Goal: Task Accomplishment & Management: Use online tool/utility

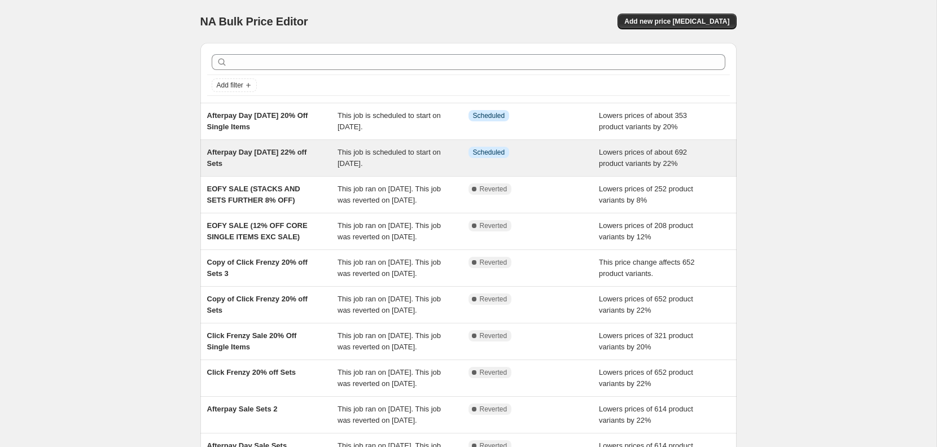
click at [349, 145] on div "Afterpay Day August 2025 22% off Sets This job is scheduled to start on 13 Augu…" at bounding box center [468, 158] width 536 height 36
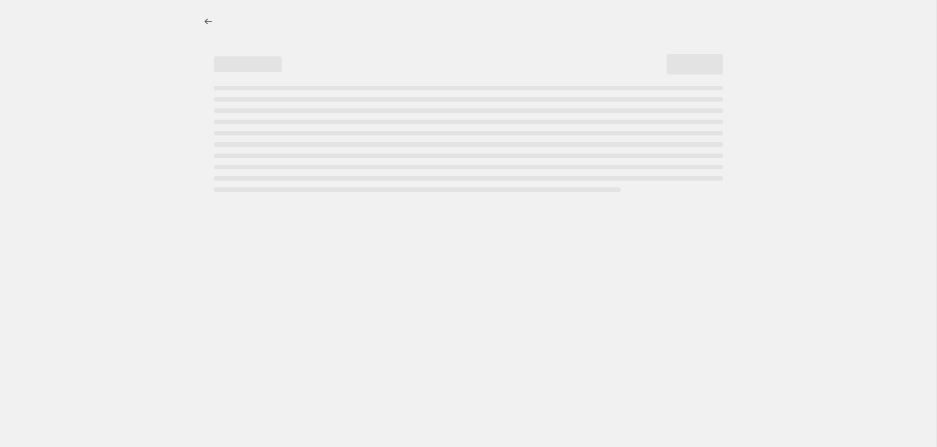
select select "percentage"
select select "no_change"
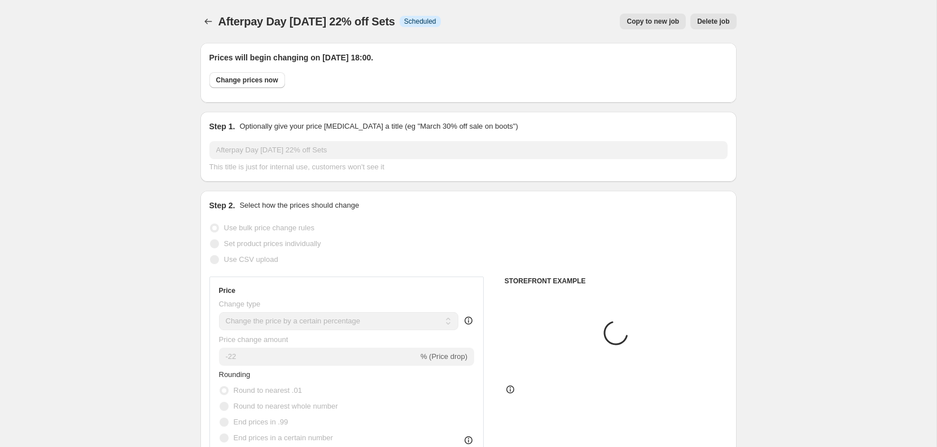
select select "collection"
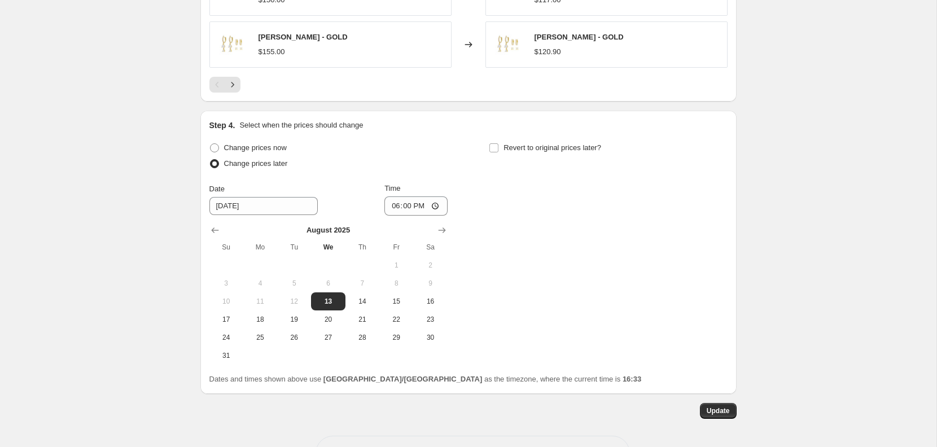
scroll to position [1085, 0]
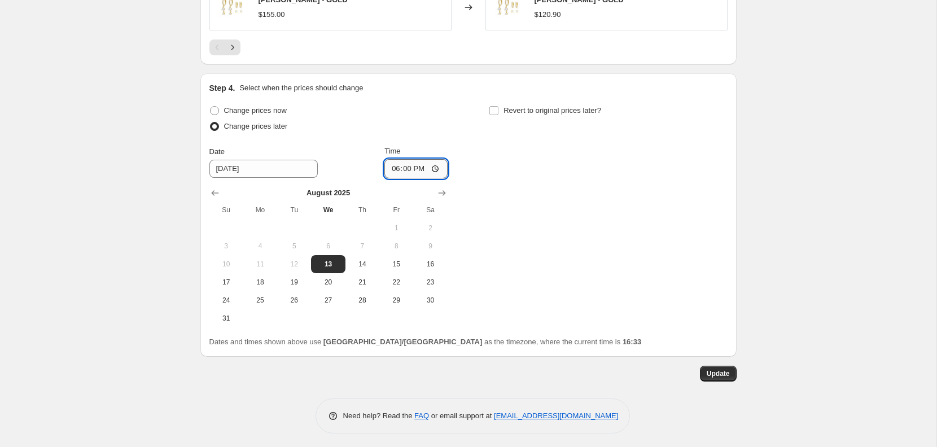
click at [401, 166] on input "18:00" at bounding box center [415, 168] width 63 height 19
type input "17:30"
click at [652, 398] on div "Need help? Read the FAQ or email support at support+a50656@northern-apps.com" at bounding box center [472, 415] width 527 height 35
click at [716, 369] on span "Update" at bounding box center [718, 373] width 23 height 9
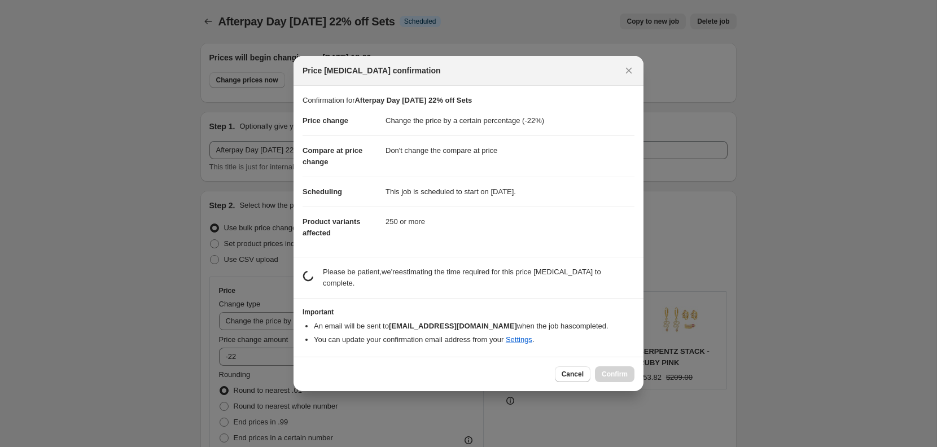
scroll to position [0, 0]
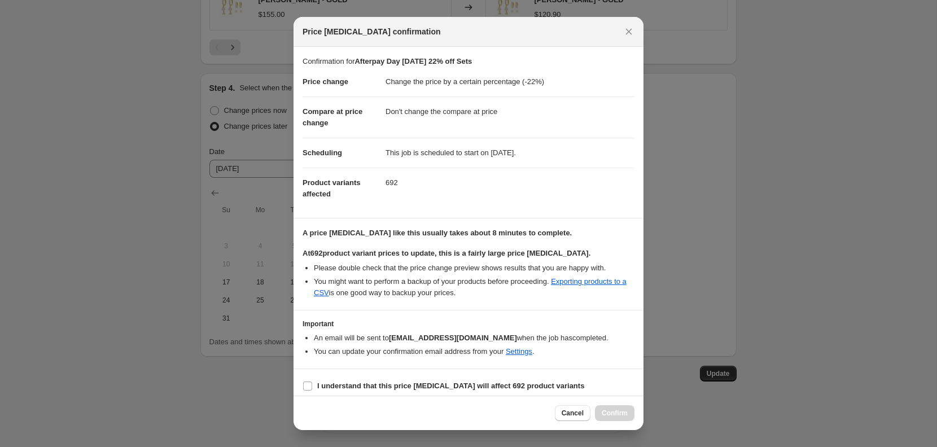
click at [402, 393] on section "I understand that this price change job will affect 692 product variants" at bounding box center [468, 386] width 350 height 34
click at [398, 385] on b "I understand that this price change job will affect 692 product variants" at bounding box center [450, 386] width 267 height 8
click at [312, 385] on input "I understand that this price change job will affect 692 product variants" at bounding box center [307, 386] width 9 height 9
checkbox input "true"
click at [603, 414] on span "Confirm" at bounding box center [615, 413] width 26 height 9
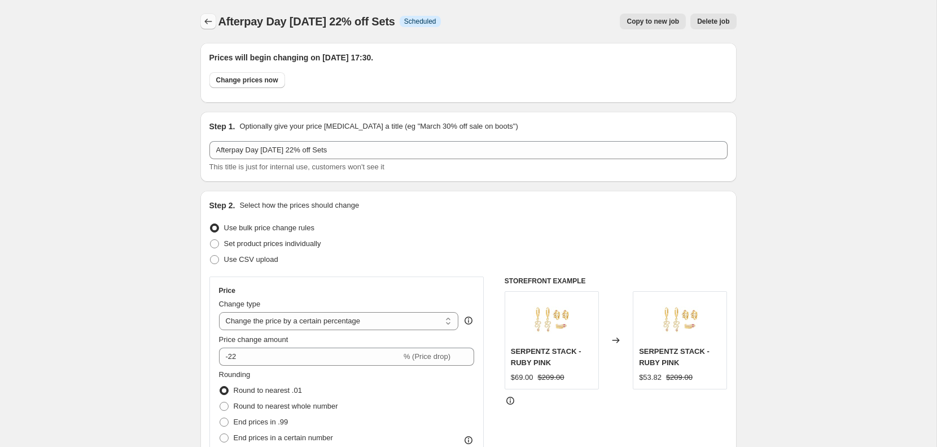
click at [207, 17] on icon "Price change jobs" at bounding box center [208, 21] width 11 height 11
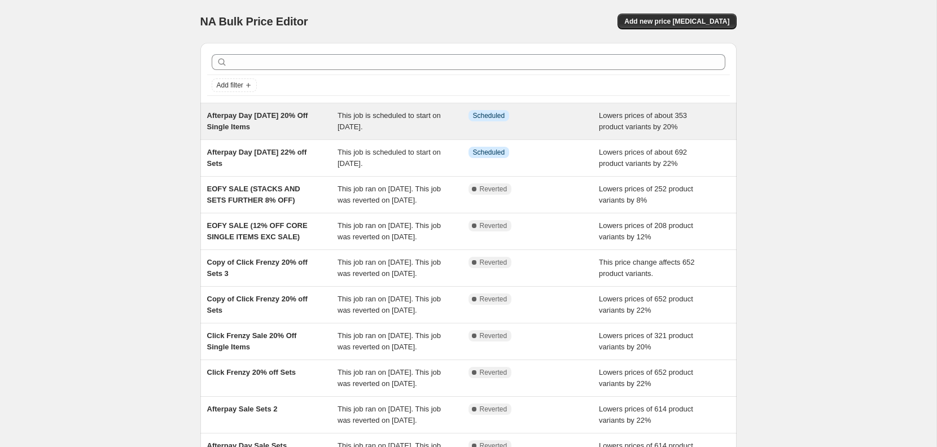
click at [429, 113] on span "This job is scheduled to start on 13 August 2025." at bounding box center [389, 121] width 103 height 20
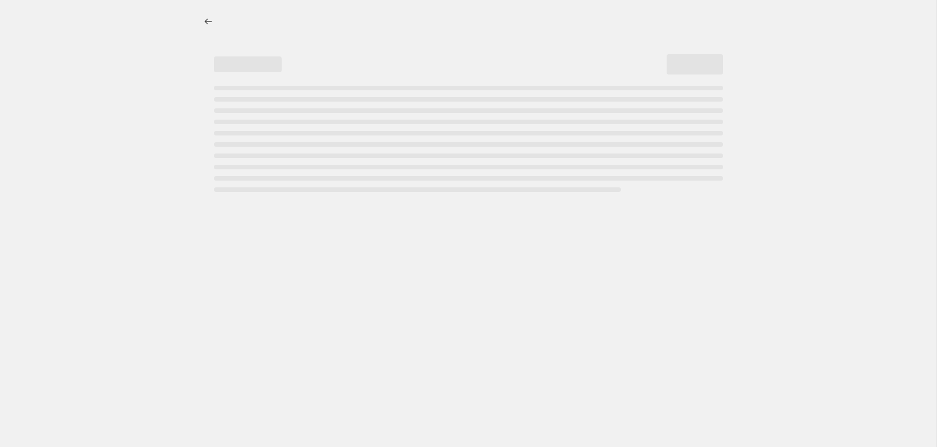
select select "percentage"
select select "collection"
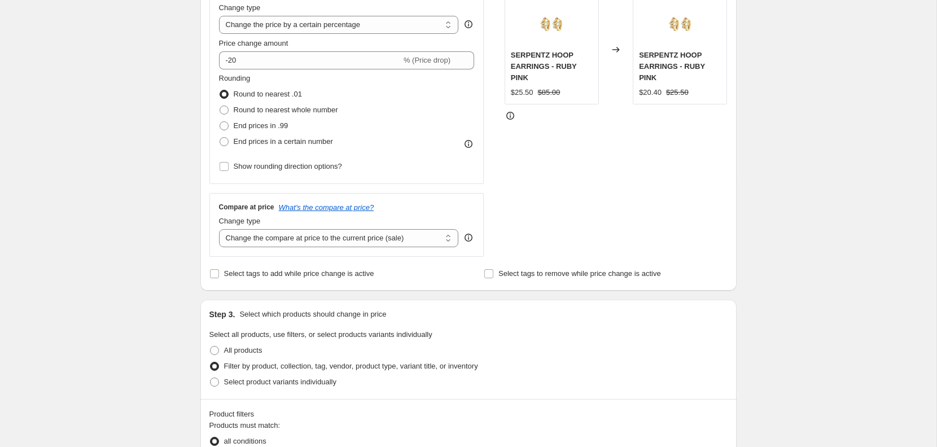
scroll to position [1085, 0]
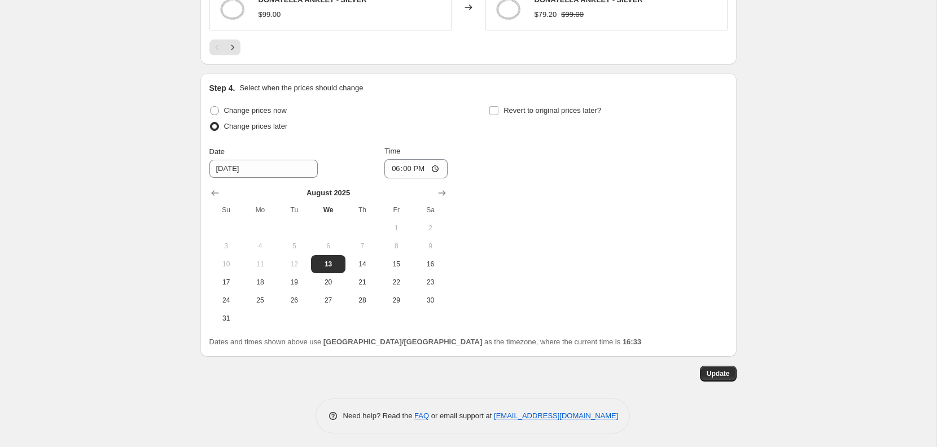
click at [402, 154] on div "Time" at bounding box center [415, 151] width 63 height 11
click at [402, 164] on input "18:00" at bounding box center [415, 168] width 63 height 19
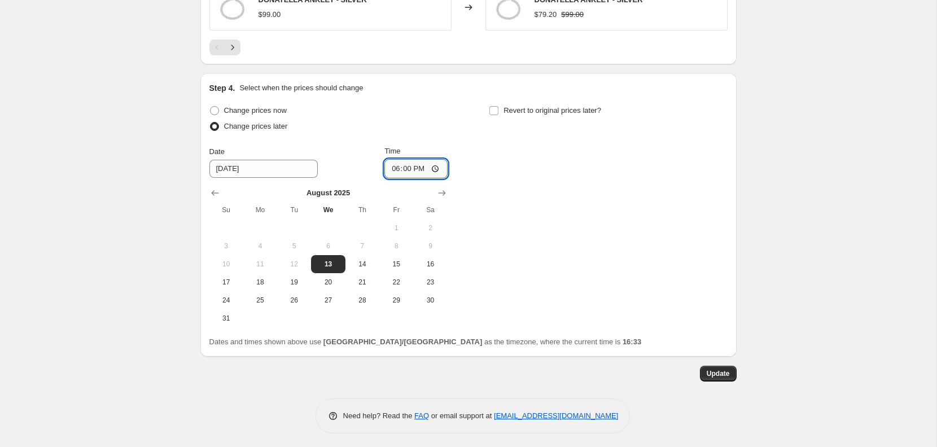
click at [392, 166] on input "18:00" at bounding box center [415, 168] width 63 height 19
type input "17:40"
click at [396, 168] on input "Time" at bounding box center [415, 168] width 63 height 19
click at [406, 168] on input "Time" at bounding box center [415, 168] width 63 height 19
type input "17:30"
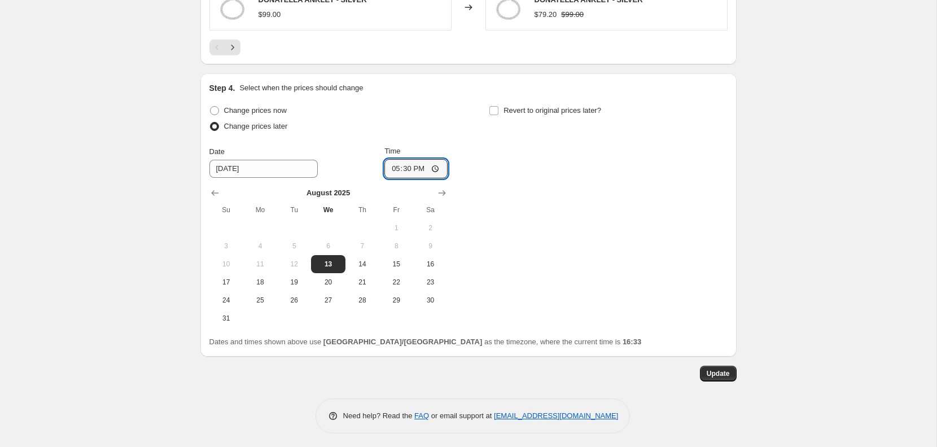
click at [581, 418] on div "Need help? Read the FAQ or email support at support+a50656@northern-apps.com" at bounding box center [472, 415] width 315 height 35
click at [670, 398] on div "Need help? Read the FAQ or email support at support+a50656@northern-apps.com" at bounding box center [472, 415] width 527 height 35
click at [723, 375] on button "Update" at bounding box center [718, 374] width 37 height 16
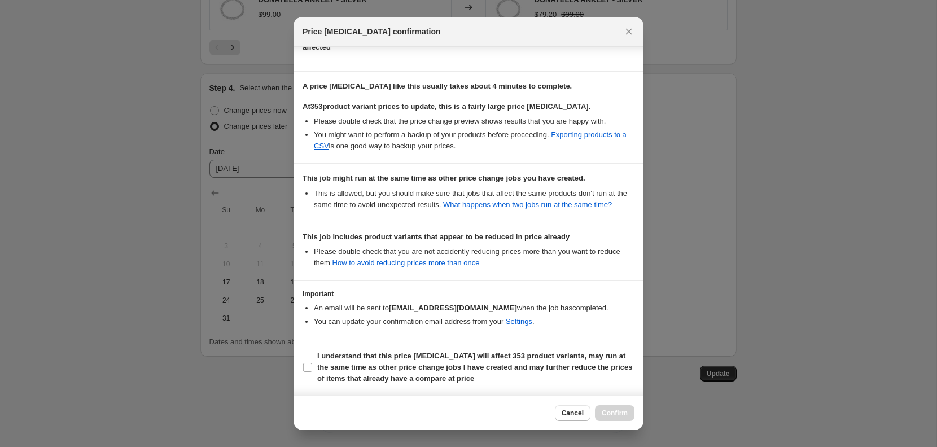
scroll to position [156, 0]
click at [338, 350] on span "I understand that this price change job will affect 353 product variants, may r…" at bounding box center [475, 367] width 317 height 34
click at [312, 363] on input "I understand that this price change job will affect 353 product variants, may r…" at bounding box center [307, 367] width 9 height 9
checkbox input "true"
click at [611, 417] on span "Confirm" at bounding box center [615, 413] width 26 height 9
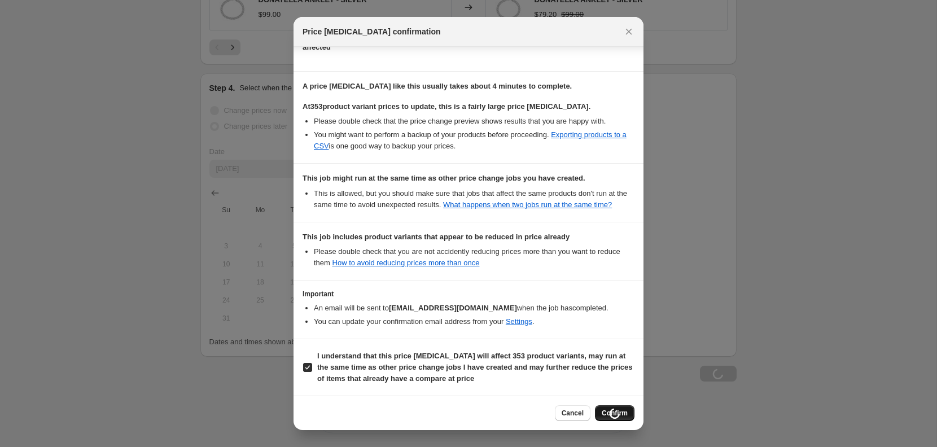
scroll to position [1085, 0]
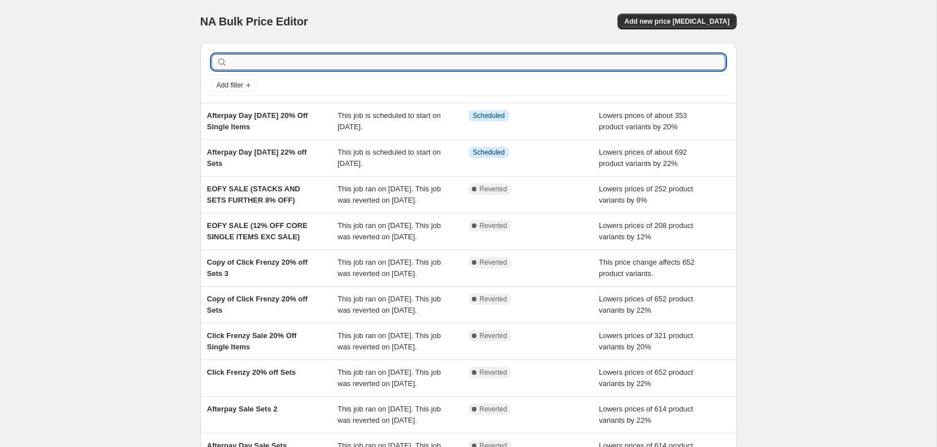
click at [489, 64] on input "text" at bounding box center [478, 62] width 496 height 16
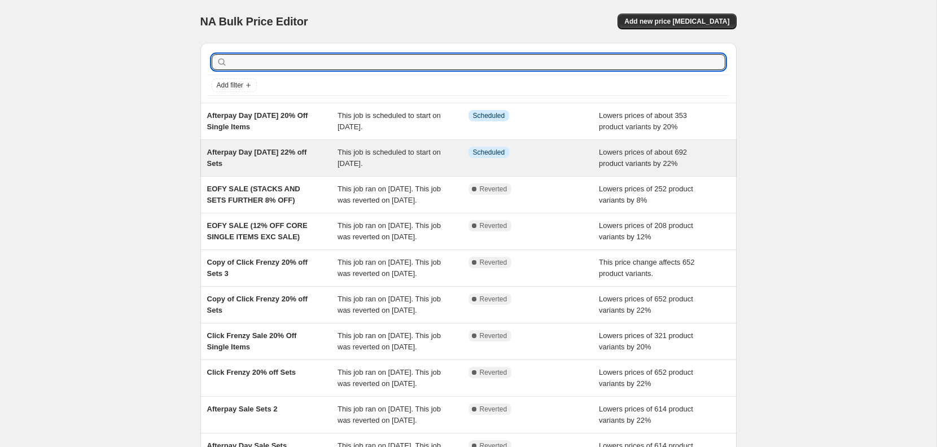
click at [291, 151] on span "Afterpay Day [DATE] 22% off Sets" at bounding box center [257, 158] width 100 height 20
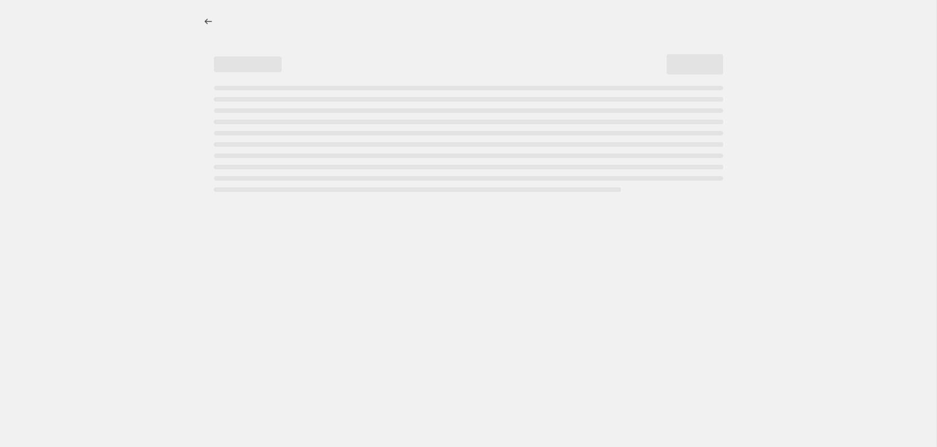
select select "percentage"
select select "no_change"
select select "collection"
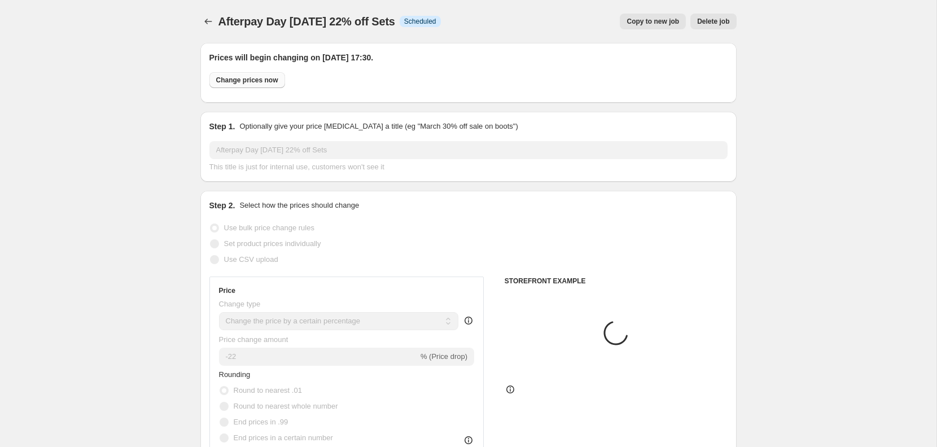
click at [235, 81] on span "Change prices now" at bounding box center [247, 80] width 62 height 9
radio input "true"
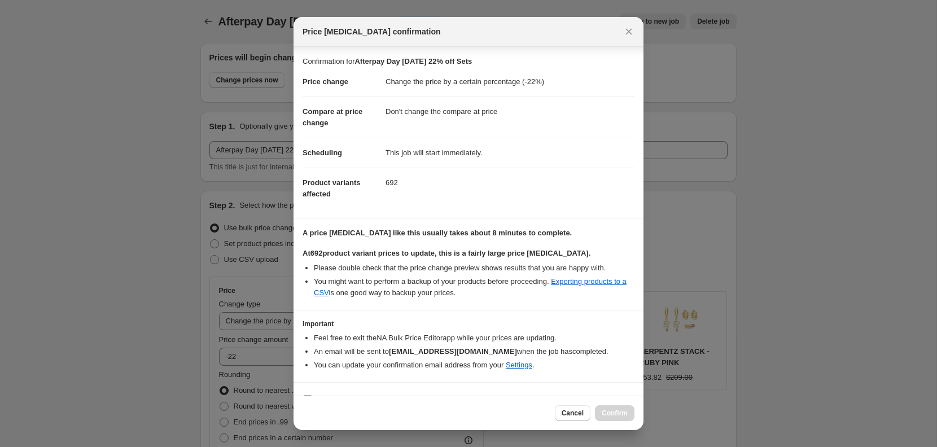
scroll to position [19, 0]
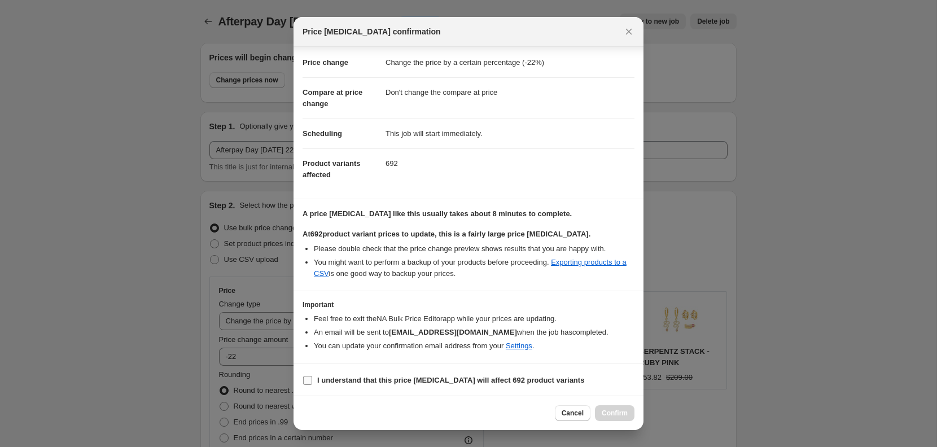
click at [310, 379] on input "I understand that this price change job will affect 692 product variants" at bounding box center [307, 380] width 9 height 9
checkbox input "true"
click at [624, 416] on span "Confirm" at bounding box center [615, 413] width 26 height 9
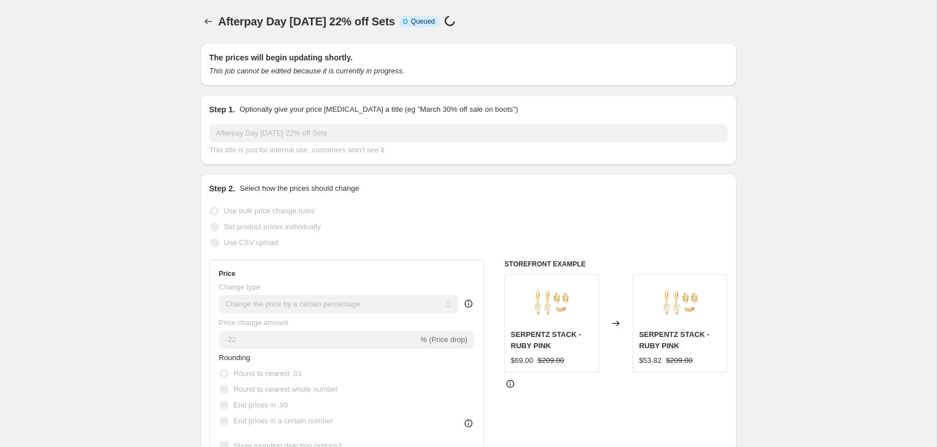
drag, startPoint x: 557, startPoint y: 286, endPoint x: 157, endPoint y: 41, distance: 468.9
click at [205, 21] on icon "Price change jobs" at bounding box center [207, 22] width 7 height 6
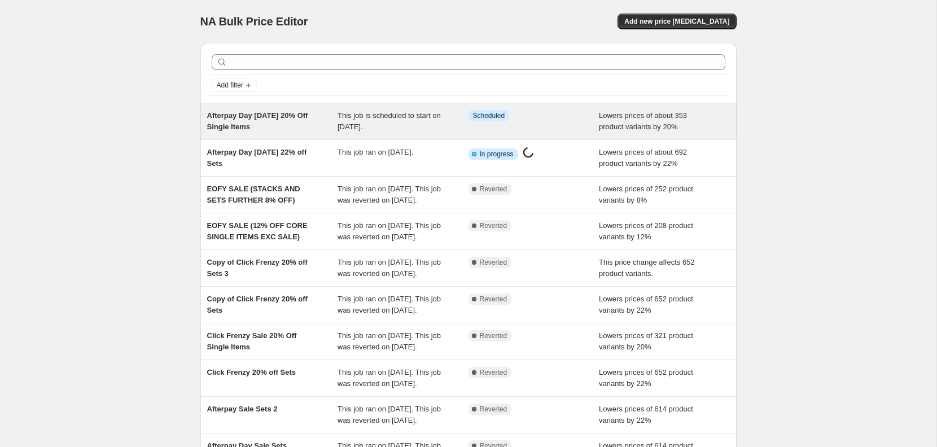
click at [367, 119] on span "This job is scheduled to start on 13 August 2025." at bounding box center [389, 121] width 103 height 20
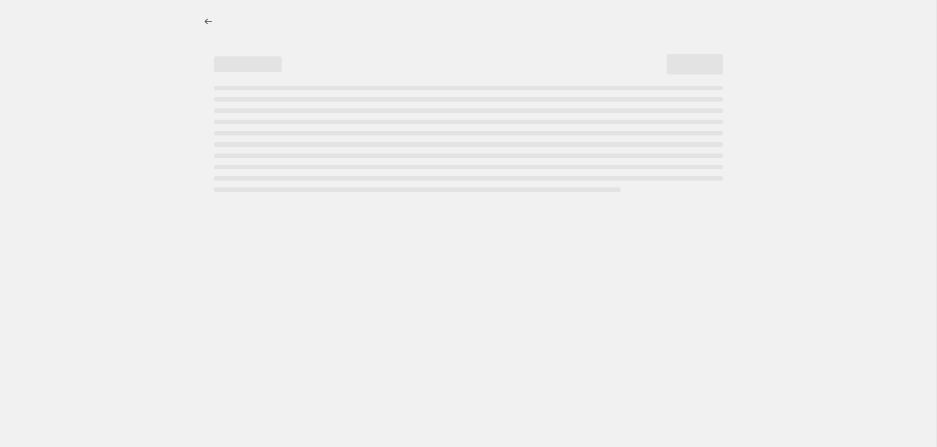
select select "percentage"
select select "collection"
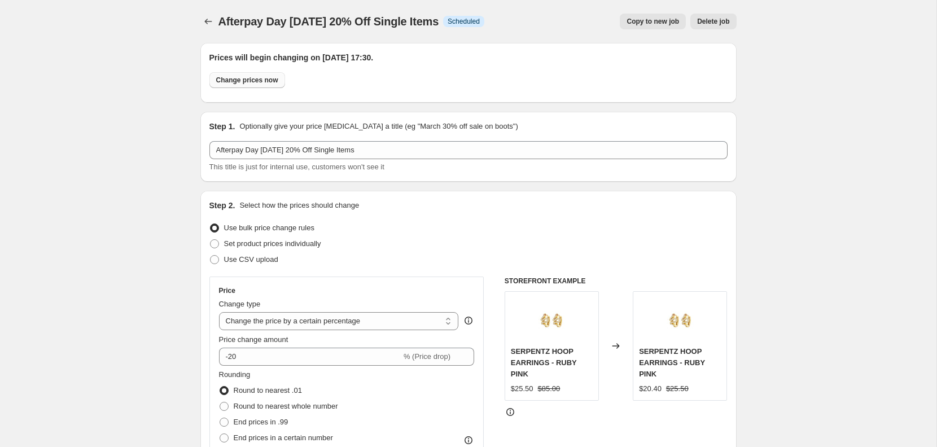
click at [274, 78] on span "Change prices now" at bounding box center [247, 80] width 62 height 9
radio input "true"
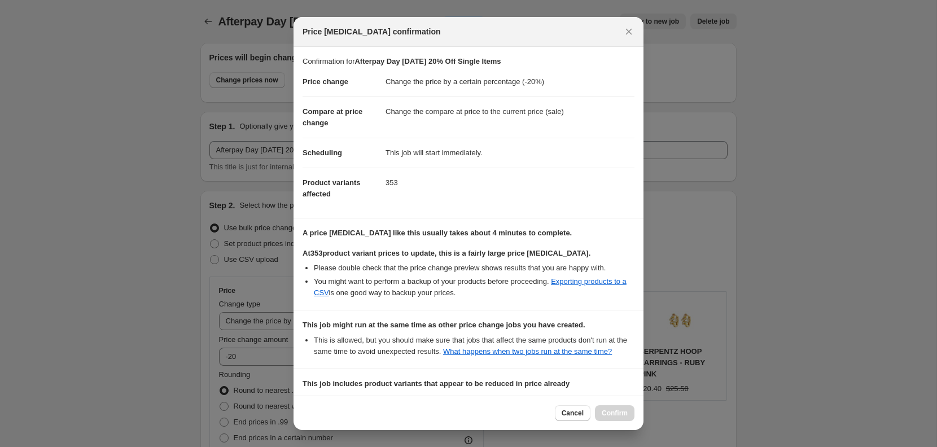
scroll to position [169, 0]
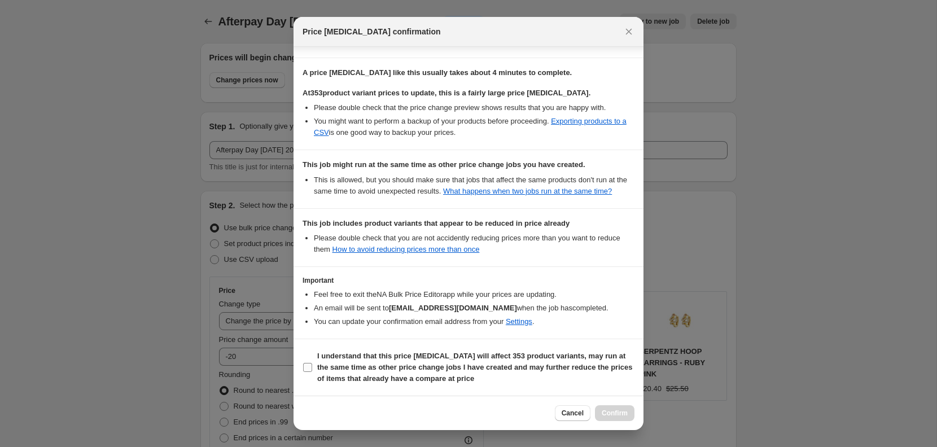
click at [322, 364] on b "I understand that this price change job will affect 353 product variants, may r…" at bounding box center [474, 367] width 315 height 31
click at [312, 364] on input "I understand that this price change job will affect 353 product variants, may r…" at bounding box center [307, 367] width 9 height 9
checkbox input "true"
click at [625, 411] on span "Confirm" at bounding box center [615, 413] width 26 height 9
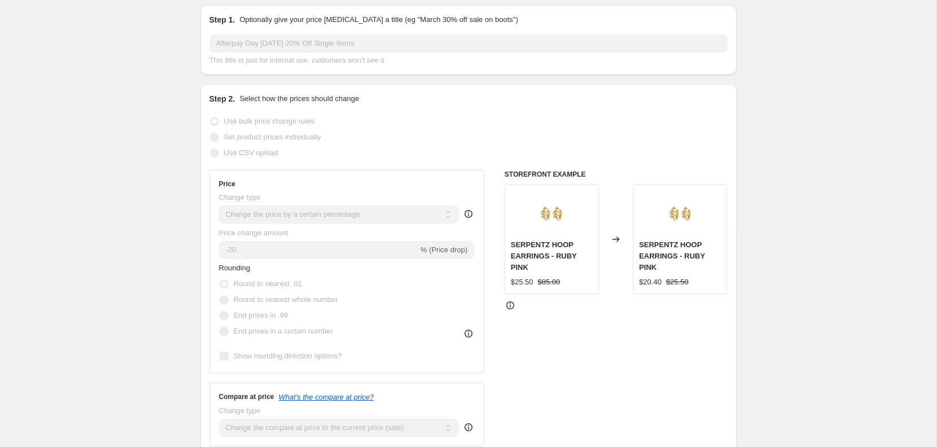
scroll to position [11, 0]
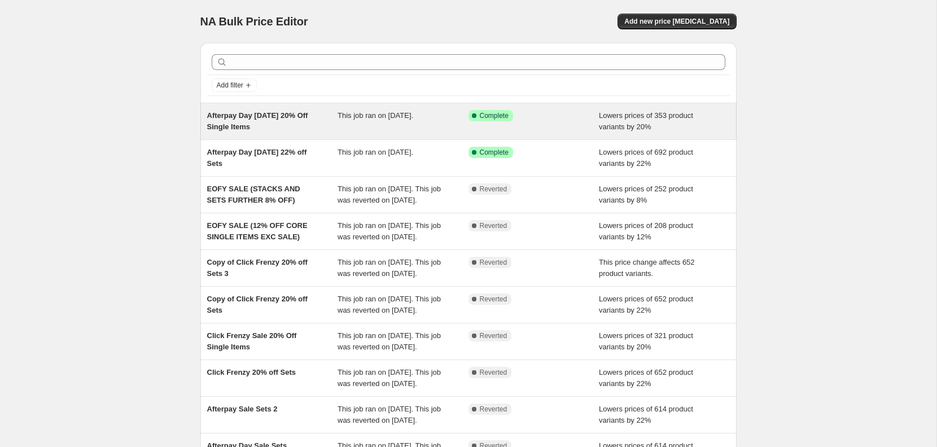
click at [508, 124] on div "Success Complete Complete" at bounding box center [533, 121] width 131 height 23
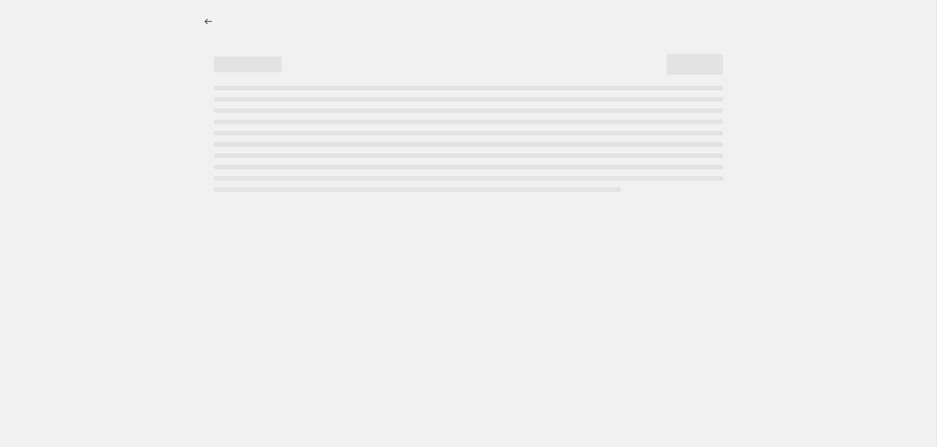
select select "percentage"
select select "collection"
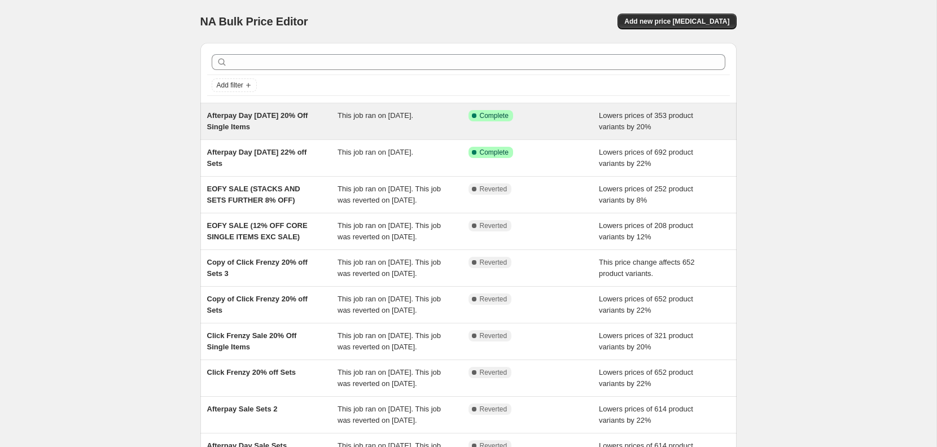
click at [397, 123] on div "This job ran on 13 August 2025." at bounding box center [403, 121] width 131 height 23
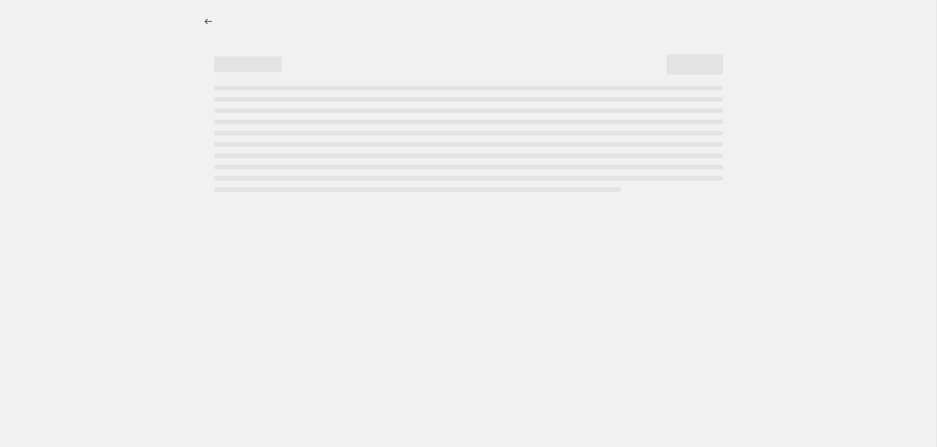
select select "percentage"
select select "collection"
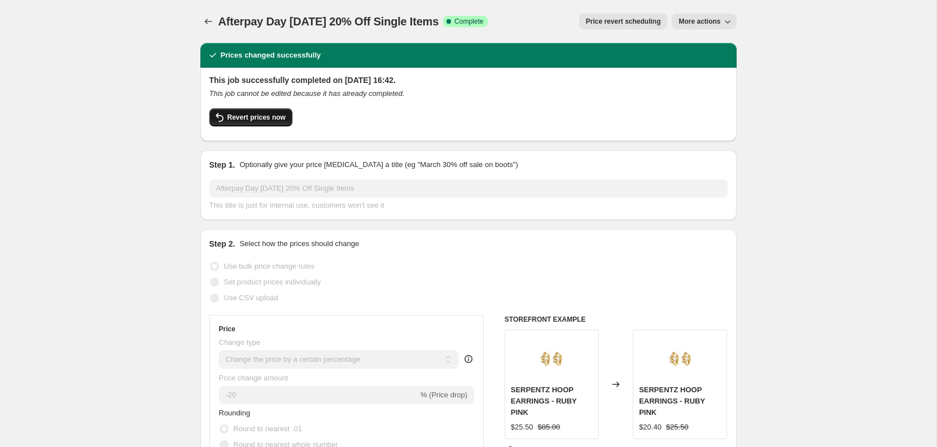
click at [269, 113] on span "Revert prices now" at bounding box center [256, 117] width 58 height 9
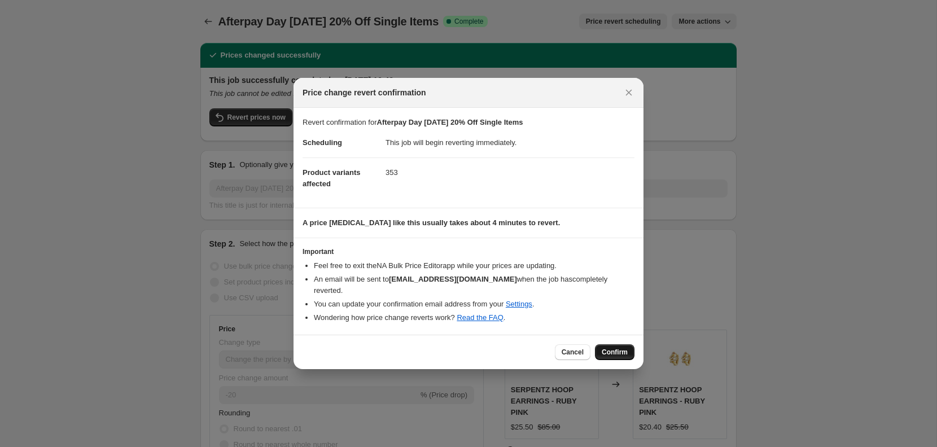
click at [626, 352] on span "Confirm" at bounding box center [615, 352] width 26 height 9
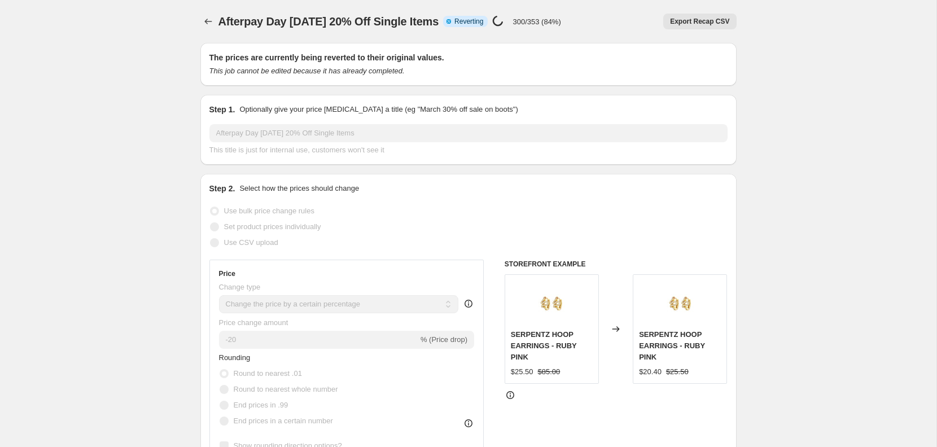
select select "percentage"
select select "collection"
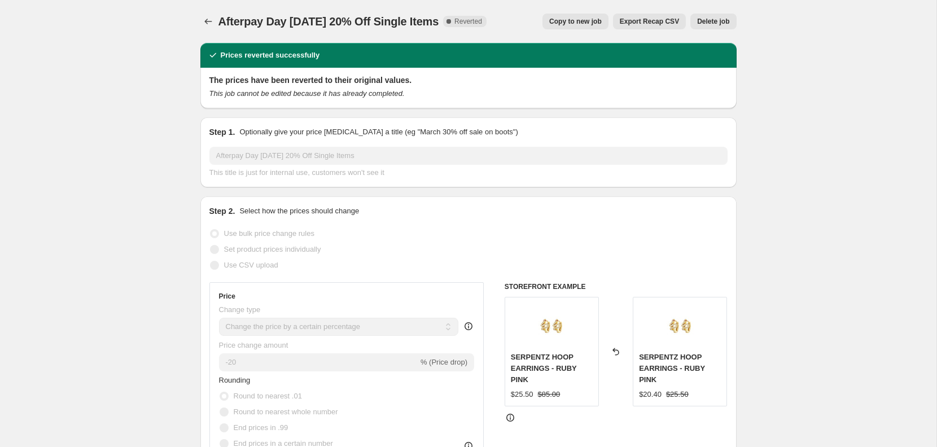
click at [594, 17] on span "Copy to new job" at bounding box center [575, 21] width 52 height 9
select select "percentage"
select select "collection"
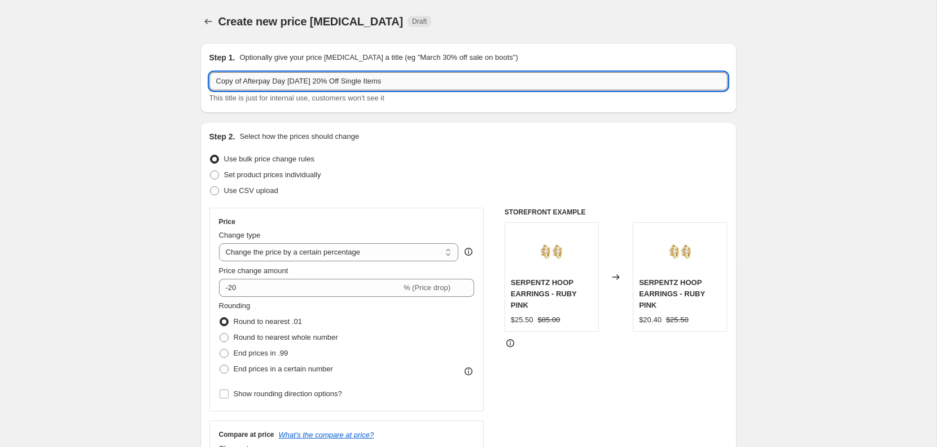
click at [296, 88] on input "Copy of Afterpay Day [DATE] 20% Off Single Items" at bounding box center [468, 81] width 518 height 18
drag, startPoint x: 245, startPoint y: 80, endPoint x: 190, endPoint y: 78, distance: 54.8
click at [444, 75] on input "Afterpay Day [DATE] 20% Off Single Items" at bounding box center [468, 81] width 518 height 18
click at [445, 78] on input "Afterpay Day [DATE] 20% Off Single Items" at bounding box center [468, 81] width 518 height 18
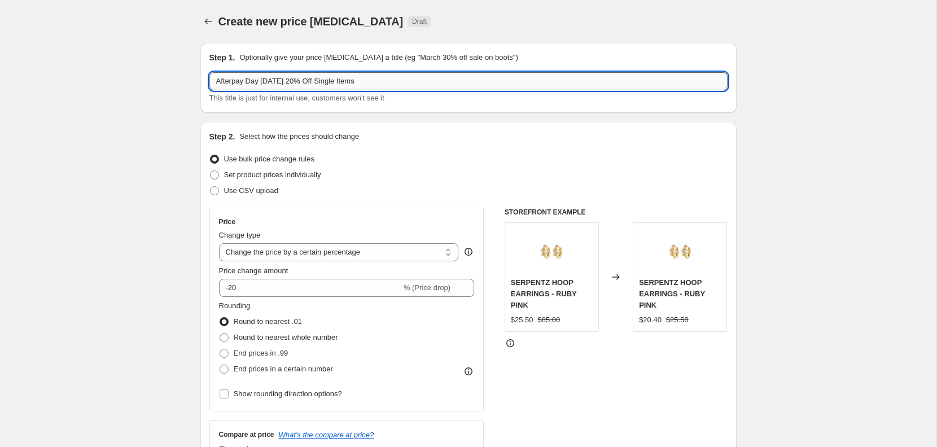
click at [216, 81] on input "Afterpay Day [DATE] 20% Off Single Items" at bounding box center [468, 81] width 518 height 18
type input "13/8 Afterpay Day [DATE] 20% Off Single Items"
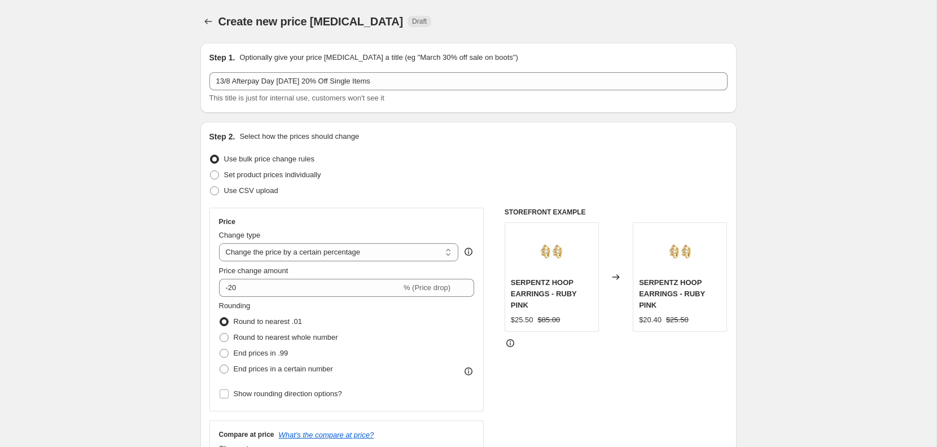
click at [544, 124] on div "Step 2. Select how the prices should change Use bulk price change rules Set pro…" at bounding box center [468, 320] width 536 height 396
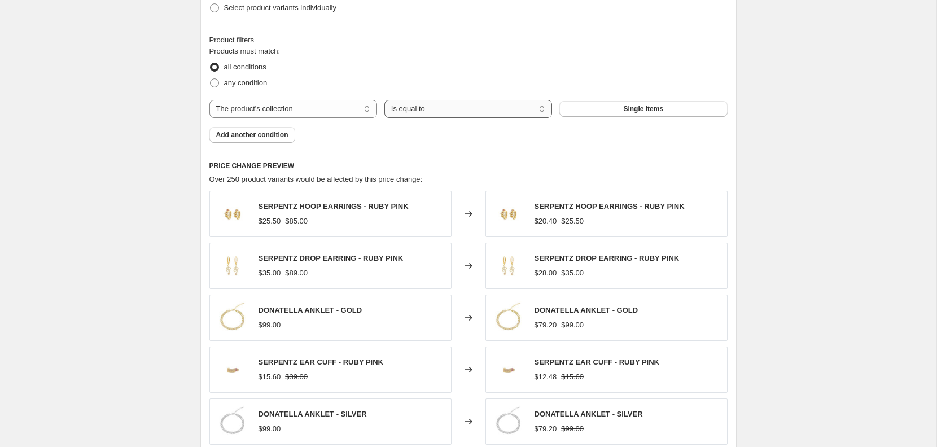
scroll to position [805, 0]
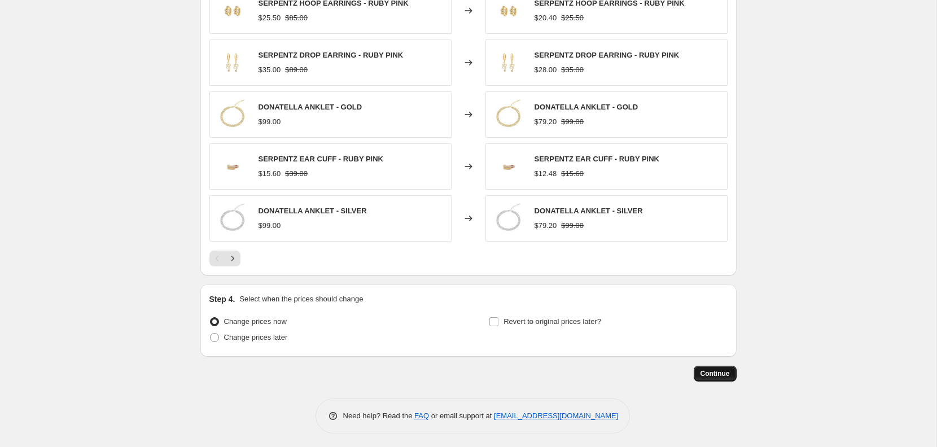
click at [718, 372] on span "Continue" at bounding box center [714, 373] width 29 height 9
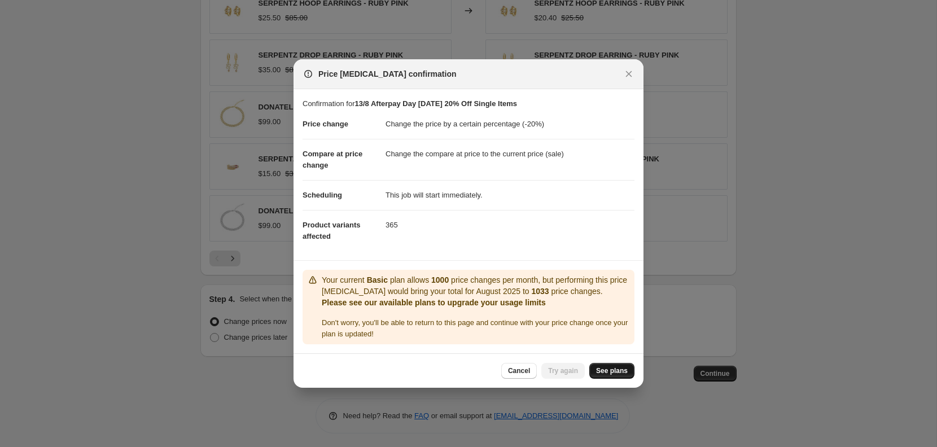
click at [628, 368] on link "See plans" at bounding box center [611, 371] width 45 height 16
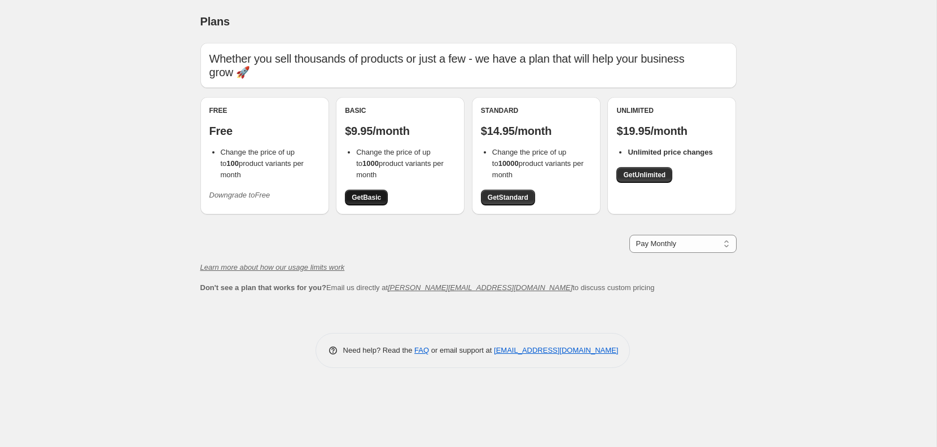
click at [375, 190] on link "Get Basic" at bounding box center [366, 198] width 43 height 16
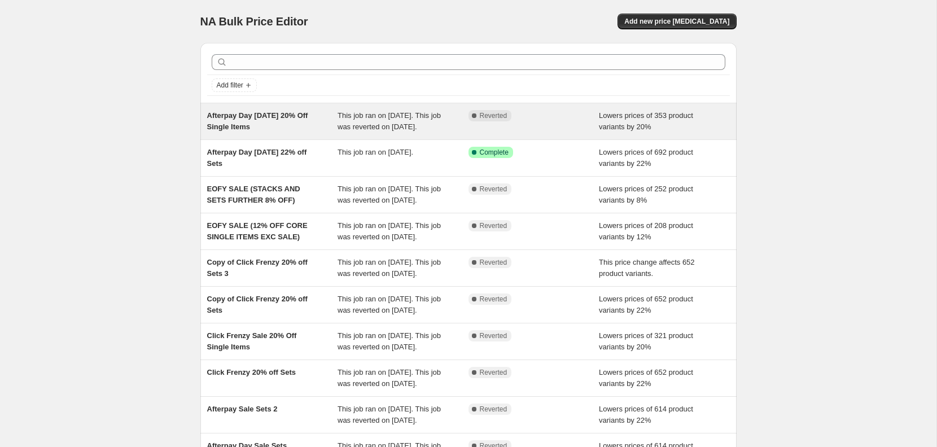
click at [536, 129] on div "Complete Reverted" at bounding box center [533, 121] width 131 height 23
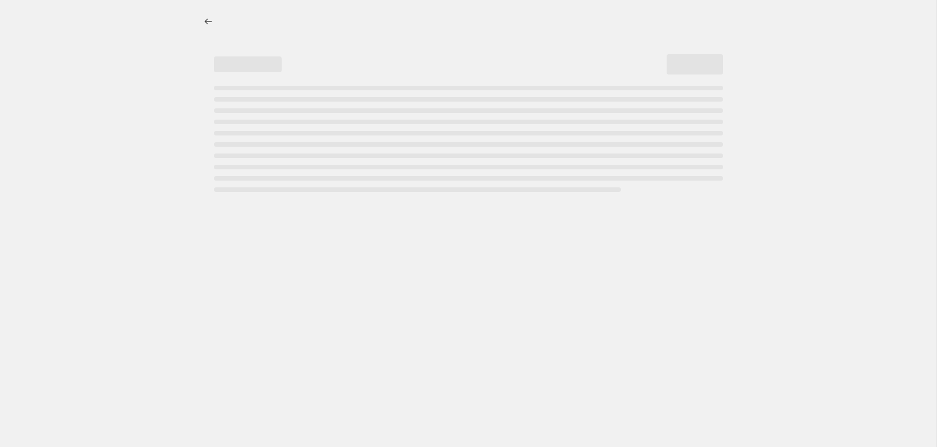
select select "percentage"
select select "collection"
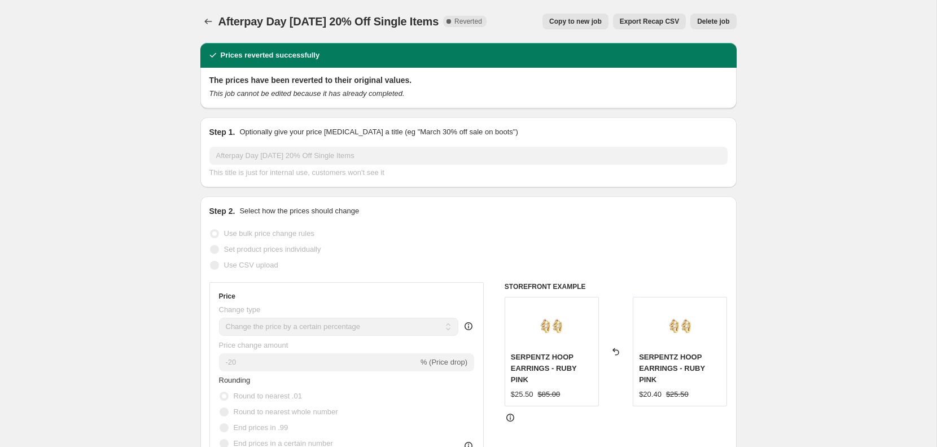
click at [574, 23] on span "Copy to new job" at bounding box center [575, 21] width 52 height 9
select select "percentage"
select select "collection"
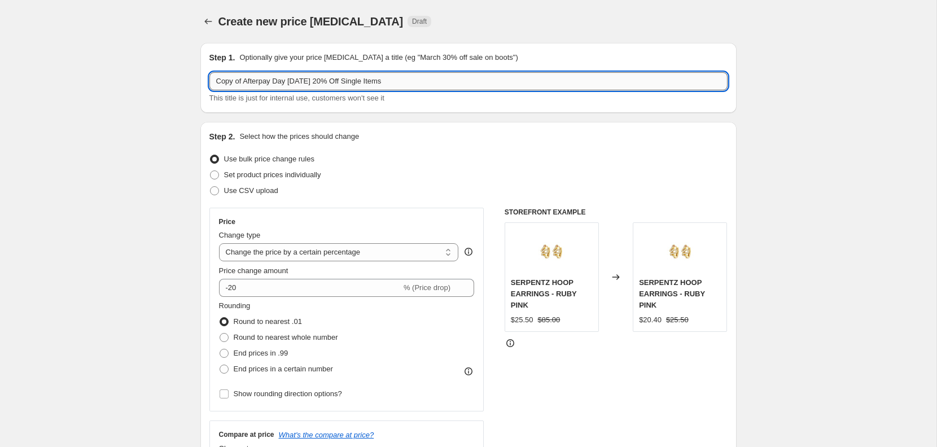
drag, startPoint x: 243, startPoint y: 84, endPoint x: 211, endPoint y: 81, distance: 31.8
click at [211, 81] on input "Copy of Afterpay Day [DATE] 20% Off Single Items" at bounding box center [468, 81] width 518 height 18
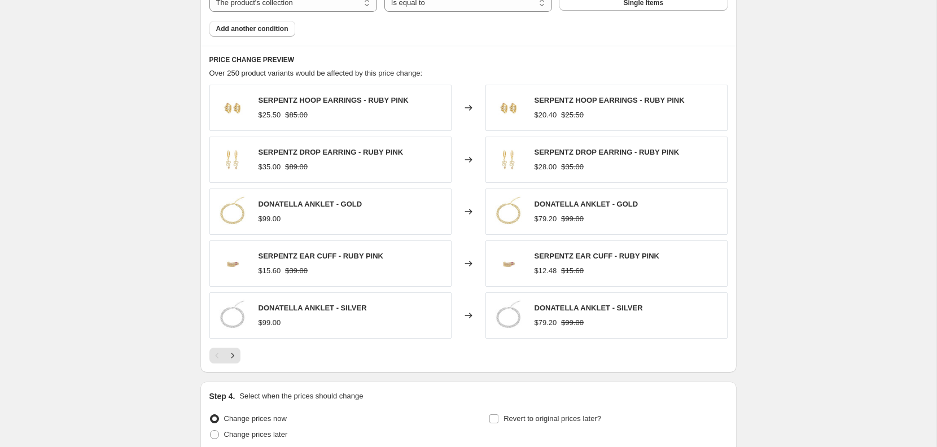
scroll to position [805, 0]
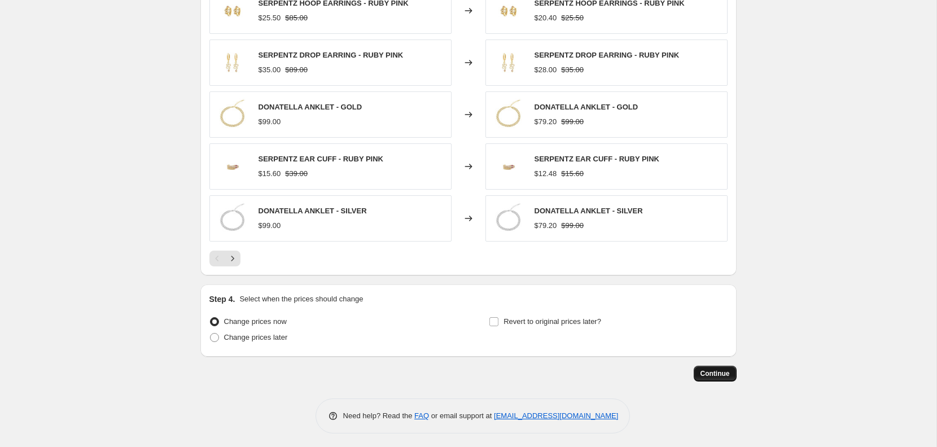
type input "13/8 Afterpay Day [DATE] 20% Off Single Items"
click at [725, 375] on button "Continue" at bounding box center [715, 374] width 43 height 16
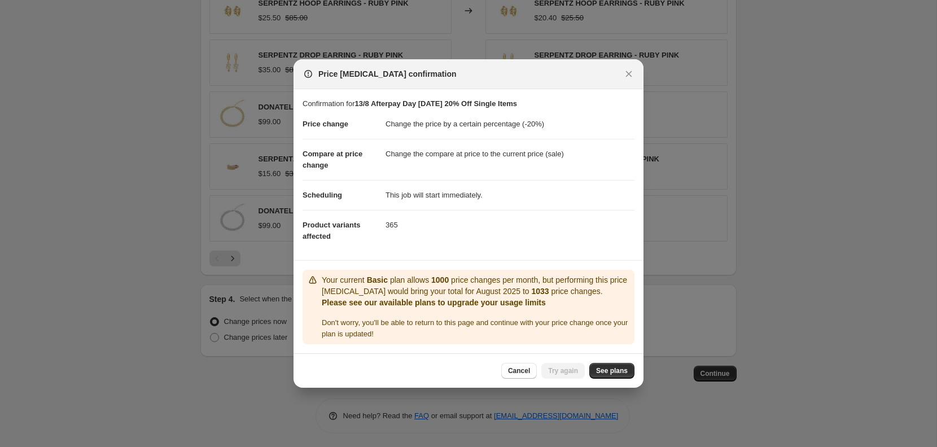
click at [547, 331] on div "Don ' t worry, you ' ll be able to return to this page and continue with your p…" at bounding box center [476, 328] width 308 height 23
click at [523, 361] on div "Cancel Try again See plans" at bounding box center [468, 370] width 350 height 34
click at [522, 368] on span "Cancel" at bounding box center [519, 370] width 22 height 9
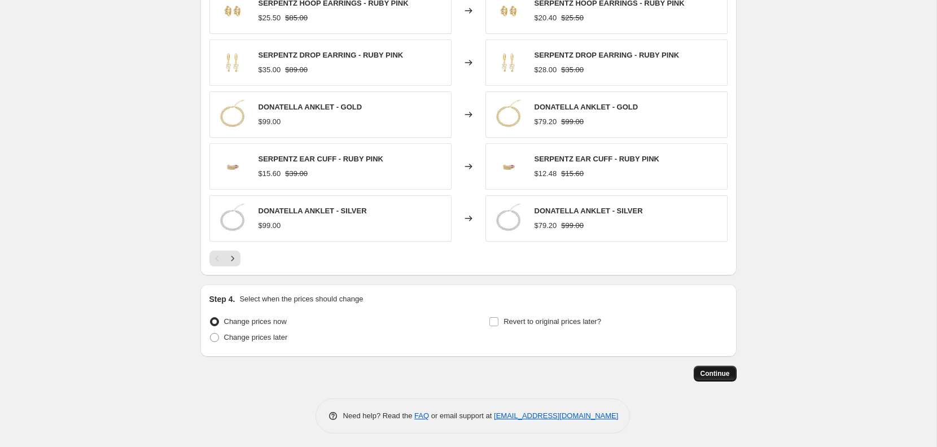
click at [725, 371] on span "Continue" at bounding box center [714, 373] width 29 height 9
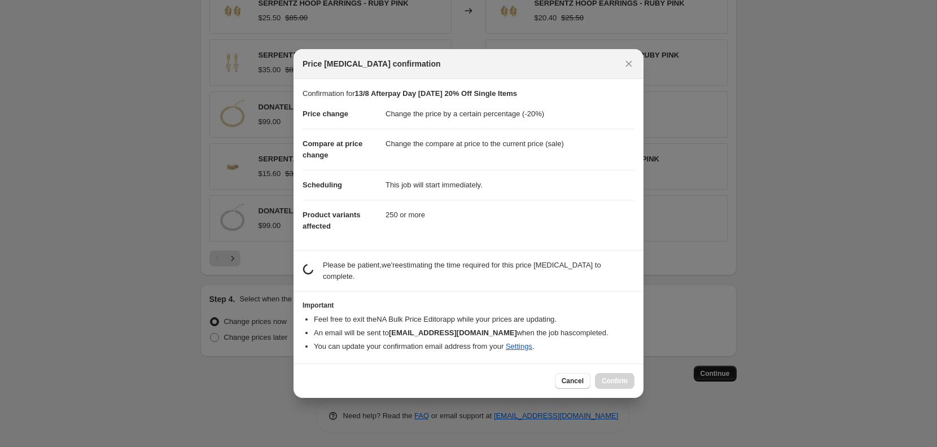
scroll to position [0, 0]
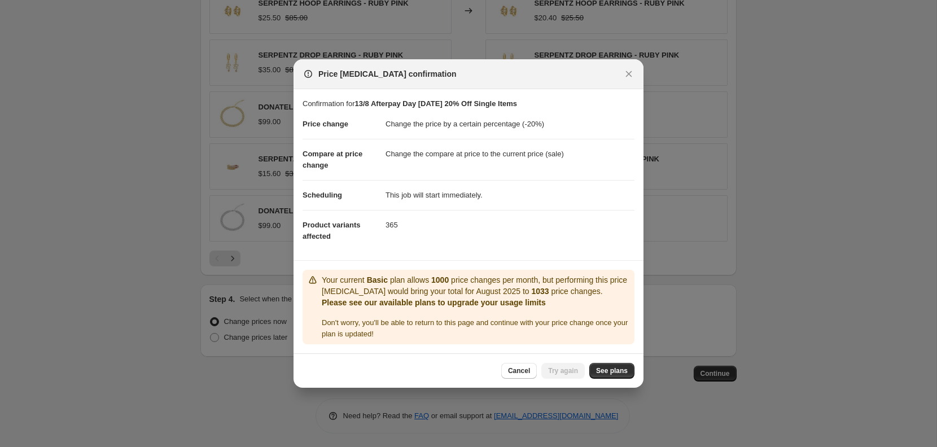
click at [526, 332] on div "Don ' t worry, you ' ll be able to return to this page and continue with your p…" at bounding box center [476, 328] width 308 height 23
click at [733, 89] on div at bounding box center [468, 223] width 937 height 447
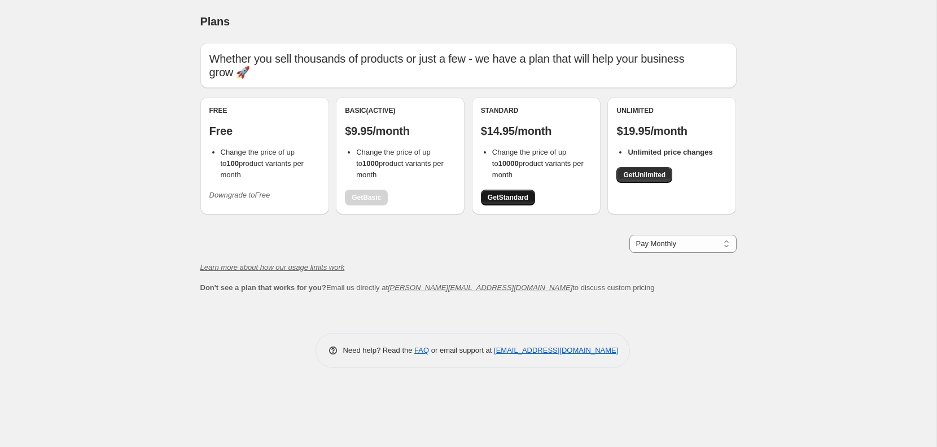
click at [507, 193] on span "Get Standard" at bounding box center [508, 197] width 41 height 9
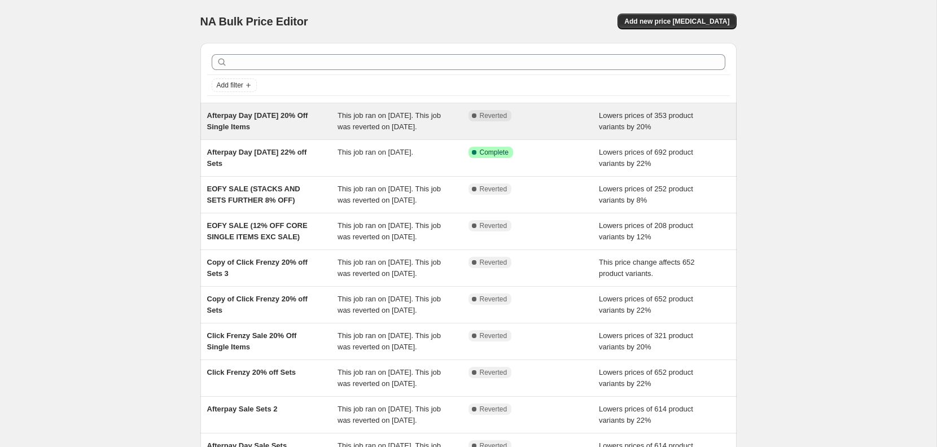
click at [358, 128] on span "This job ran on [DATE]. This job was reverted on [DATE]." at bounding box center [389, 121] width 103 height 20
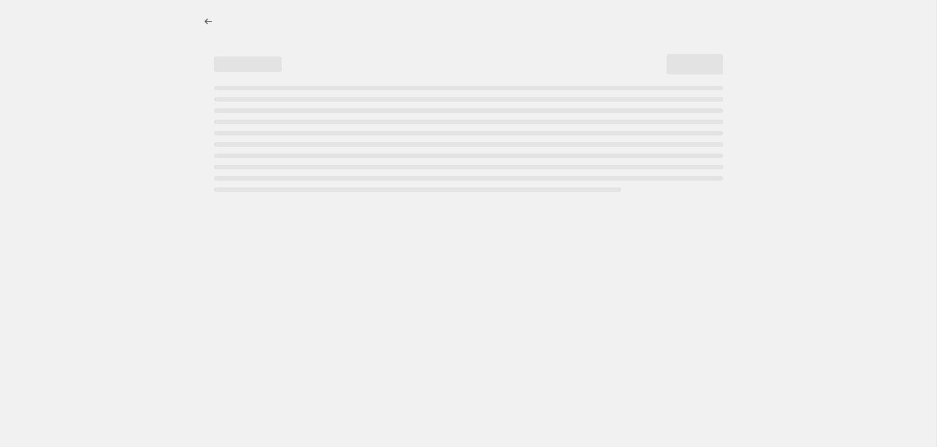
select select "percentage"
select select "collection"
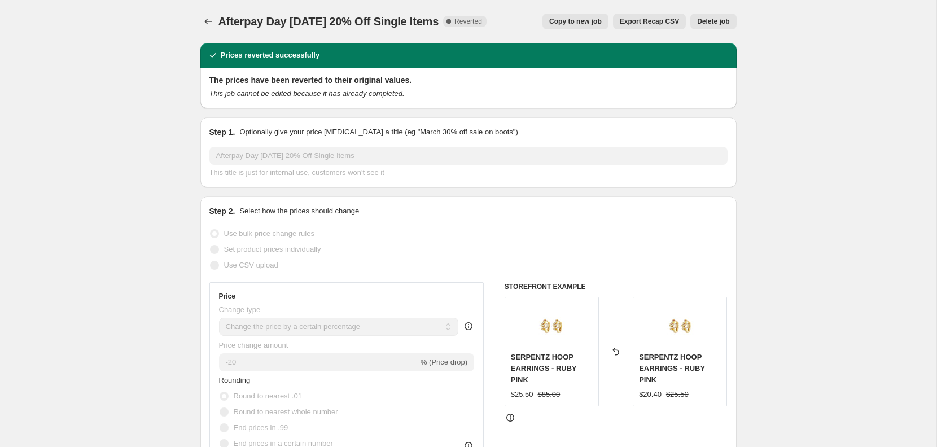
click at [560, 27] on button "Copy to new job" at bounding box center [575, 22] width 66 height 16
select select "percentage"
select select "collection"
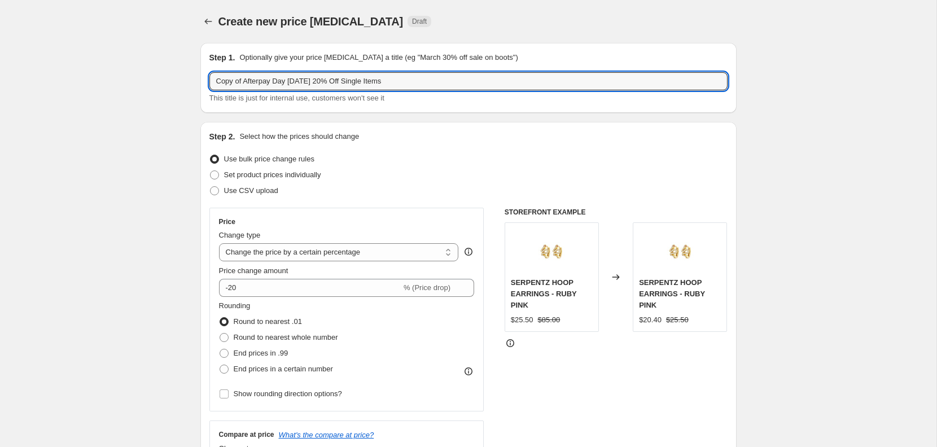
drag, startPoint x: 241, startPoint y: 82, endPoint x: 169, endPoint y: 80, distance: 72.3
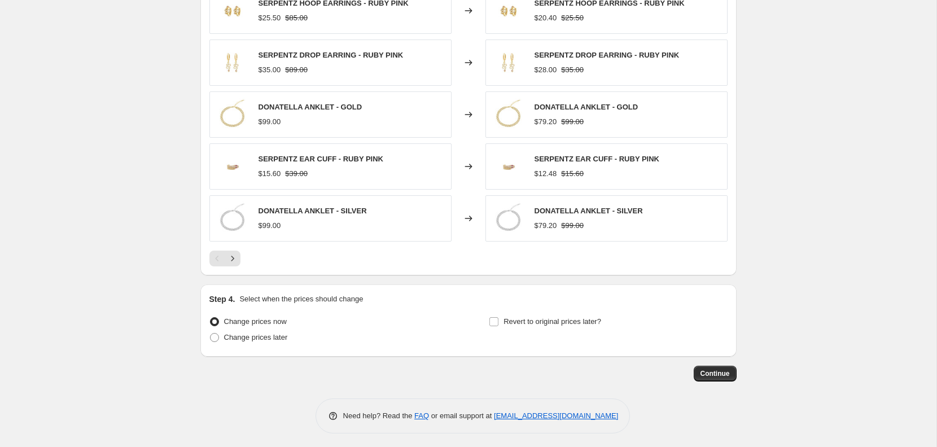
type input "13/8 Afterpay Day [DATE] 20% Off Single Items"
click at [725, 376] on button "Continue" at bounding box center [715, 374] width 43 height 16
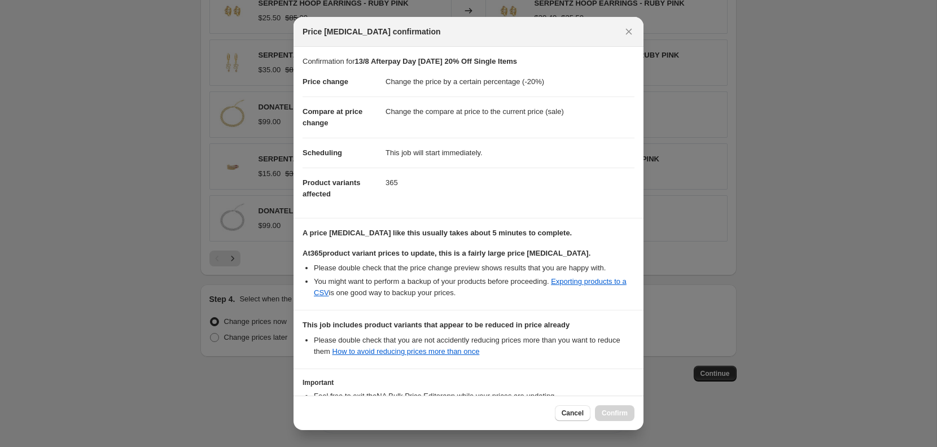
scroll to position [89, 0]
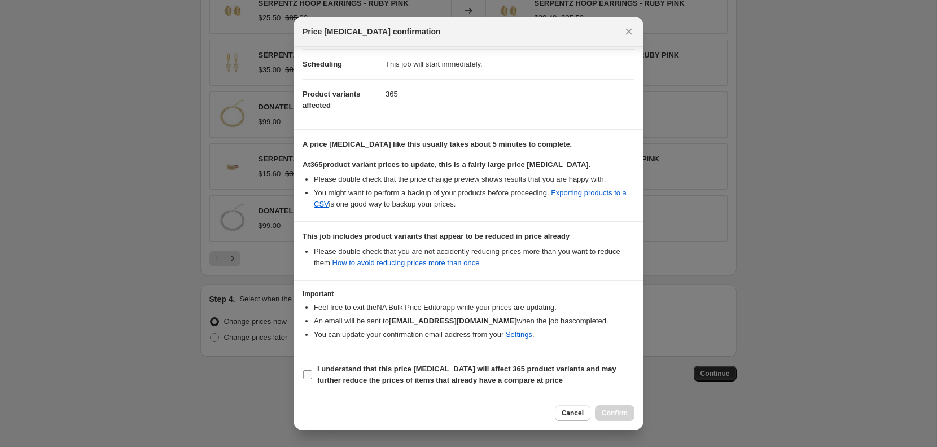
click at [356, 378] on b "I understand that this price [MEDICAL_DATA] will affect 365 product variants an…" at bounding box center [466, 375] width 299 height 20
click at [312, 378] on input "I understand that this price [MEDICAL_DATA] will affect 365 product variants an…" at bounding box center [307, 374] width 9 height 9
checkbox input "true"
click at [625, 415] on span "Confirm" at bounding box center [615, 413] width 26 height 9
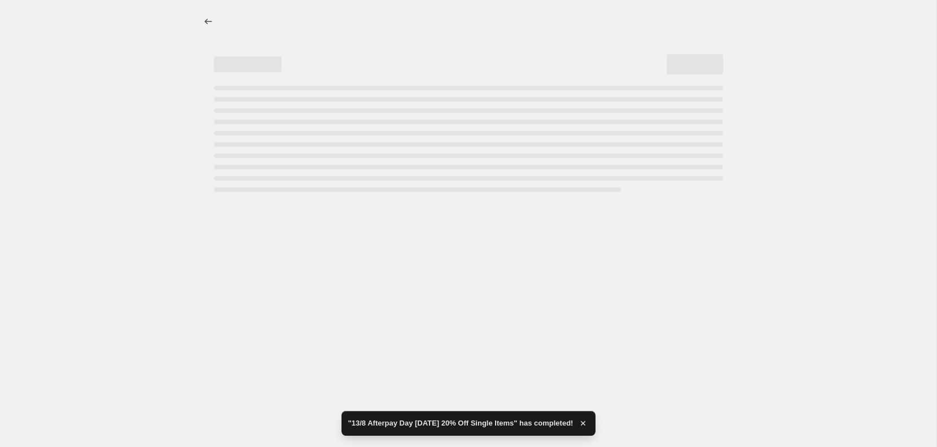
select select "percentage"
select select "collection"
